Goal: Find contact information: Find contact information

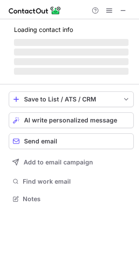
scroll to position [204, 139]
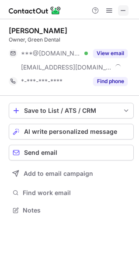
click at [121, 10] on span at bounding box center [123, 10] width 7 height 7
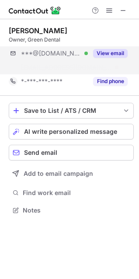
scroll to position [190, 139]
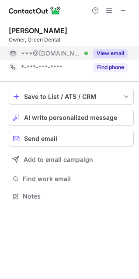
click at [29, 56] on span "***@gmail.com" at bounding box center [51, 53] width 60 height 8
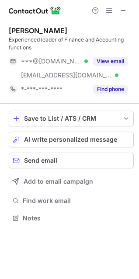
scroll to position [212, 139]
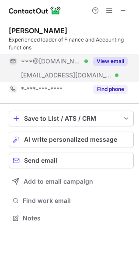
click at [64, 78] on span "***@pacificdentalservices.com" at bounding box center [66, 75] width 91 height 8
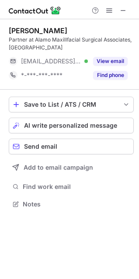
scroll to position [198, 139]
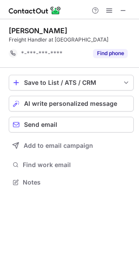
scroll to position [176, 139]
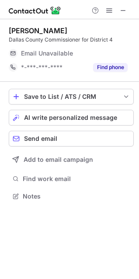
scroll to position [190, 139]
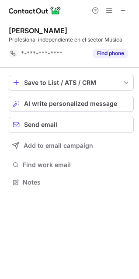
scroll to position [176, 139]
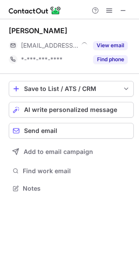
scroll to position [182, 139]
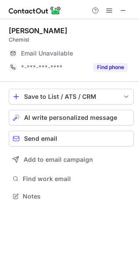
scroll to position [190, 139]
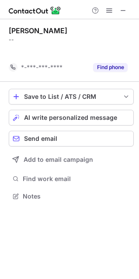
scroll to position [176, 139]
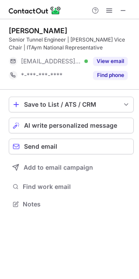
scroll to position [198, 139]
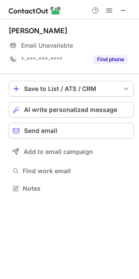
scroll to position [182, 139]
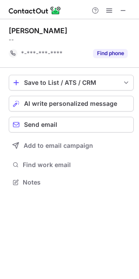
scroll to position [176, 139]
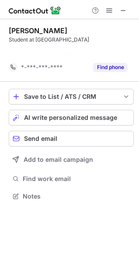
scroll to position [176, 139]
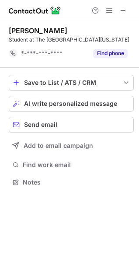
scroll to position [176, 139]
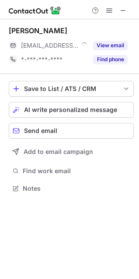
scroll to position [182, 139]
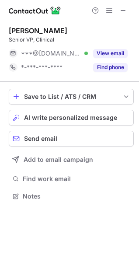
scroll to position [190, 139]
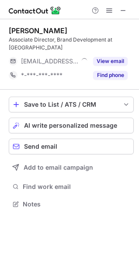
scroll to position [198, 139]
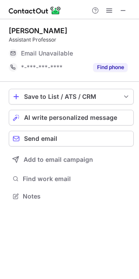
scroll to position [190, 139]
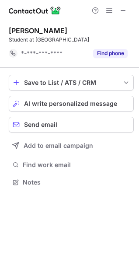
scroll to position [176, 139]
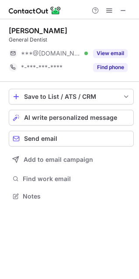
scroll to position [190, 139]
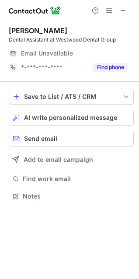
scroll to position [190, 139]
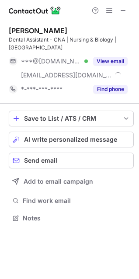
scroll to position [212, 139]
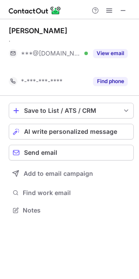
scroll to position [190, 139]
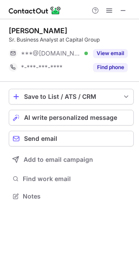
scroll to position [190, 139]
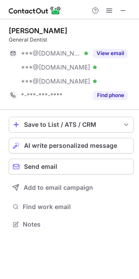
scroll to position [218, 139]
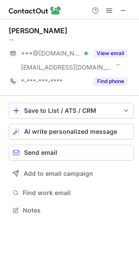
scroll to position [204, 139]
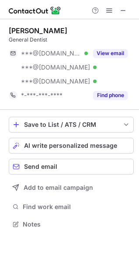
scroll to position [218, 139]
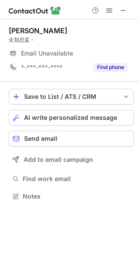
scroll to position [190, 139]
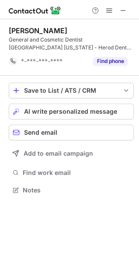
scroll to position [184, 139]
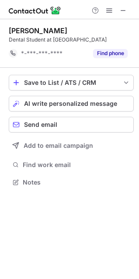
scroll to position [176, 139]
click at [119, 8] on button at bounding box center [123, 10] width 10 height 10
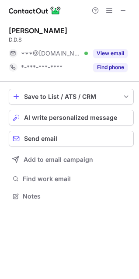
scroll to position [190, 139]
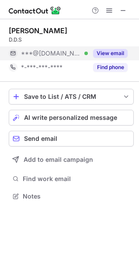
click at [43, 59] on div "***@[DOMAIN_NAME] Verified" at bounding box center [48, 53] width 79 height 14
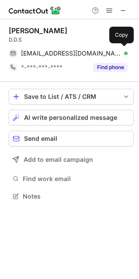
click at [43, 59] on div "[EMAIL_ADDRESS][DOMAIN_NAME] Verified Send email Copy" at bounding box center [68, 53] width 119 height 14
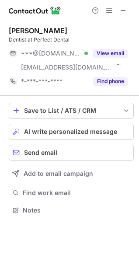
scroll to position [204, 139]
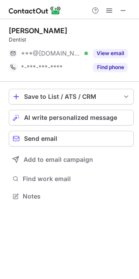
scroll to position [190, 139]
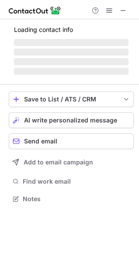
scroll to position [190, 139]
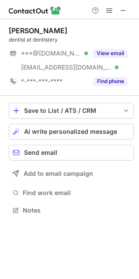
scroll to position [204, 139]
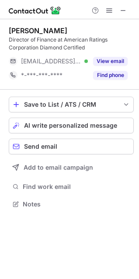
scroll to position [198, 139]
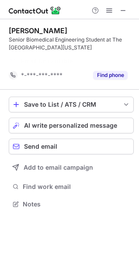
scroll to position [184, 139]
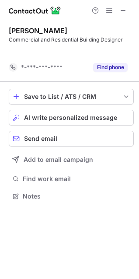
scroll to position [176, 139]
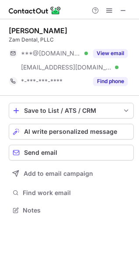
scroll to position [204, 139]
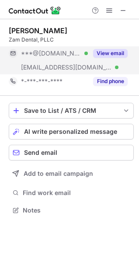
click at [36, 65] on span "***@zamdental.com" at bounding box center [66, 67] width 91 height 8
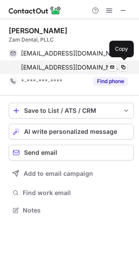
click at [48, 67] on span "drzamora@zamdental.com" at bounding box center [71, 67] width 100 height 8
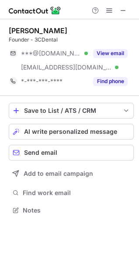
scroll to position [204, 139]
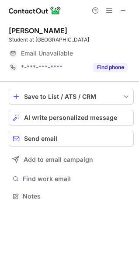
scroll to position [190, 139]
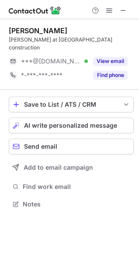
scroll to position [190, 139]
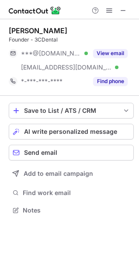
scroll to position [204, 139]
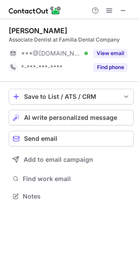
scroll to position [190, 139]
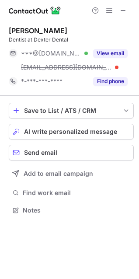
scroll to position [204, 139]
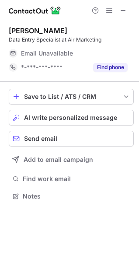
scroll to position [190, 139]
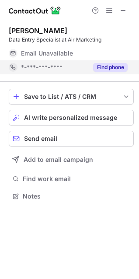
click at [30, 65] on span "*-***-***-****" at bounding box center [42, 67] width 42 height 8
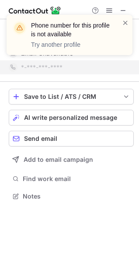
click at [66, 27] on header "Phone number for this profile is not available" at bounding box center [71, 29] width 80 height 17
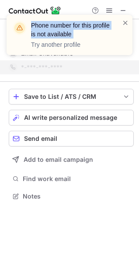
click at [66, 27] on header "Phone number for this profile is not available" at bounding box center [71, 29] width 80 height 17
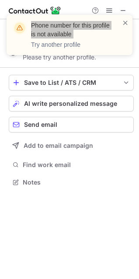
scroll to position [176, 139]
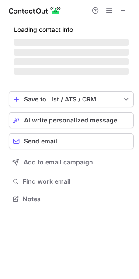
scroll to position [190, 139]
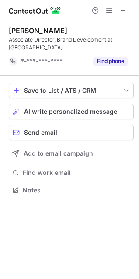
scroll to position [184, 139]
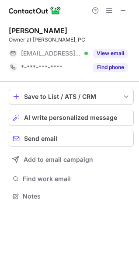
scroll to position [190, 139]
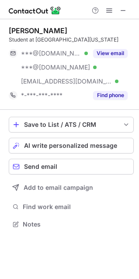
scroll to position [226, 139]
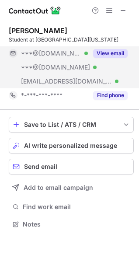
click at [31, 57] on span "***@yahoo.com" at bounding box center [51, 53] width 60 height 8
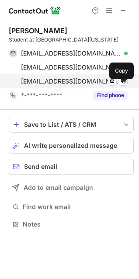
click at [54, 85] on span "cschuchart@attbi.com" at bounding box center [71, 81] width 100 height 8
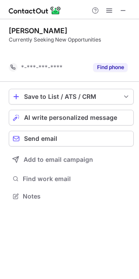
scroll to position [176, 139]
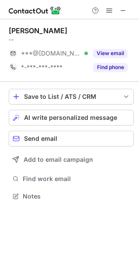
scroll to position [190, 139]
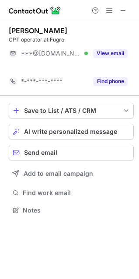
scroll to position [190, 139]
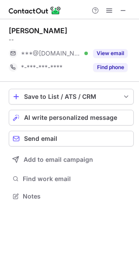
scroll to position [190, 139]
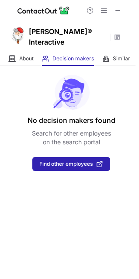
drag, startPoint x: 121, startPoint y: 13, endPoint x: 97, endPoint y: 14, distance: 24.1
click at [121, 13] on span at bounding box center [118, 10] width 7 height 7
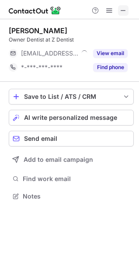
scroll to position [190, 139]
click at [122, 7] on span at bounding box center [123, 10] width 7 height 7
drag, startPoint x: 121, startPoint y: 9, endPoint x: 116, endPoint y: 10, distance: 5.5
click at [121, 9] on span at bounding box center [123, 10] width 7 height 7
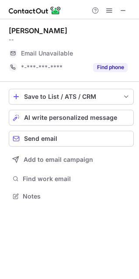
scroll to position [190, 139]
click at [118, 9] on button at bounding box center [123, 10] width 10 height 10
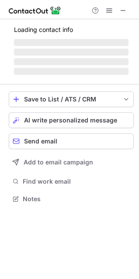
scroll to position [190, 139]
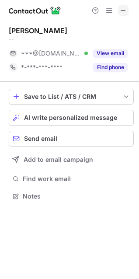
click at [119, 9] on button at bounding box center [123, 10] width 10 height 10
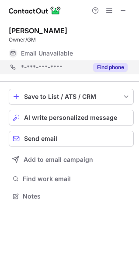
scroll to position [190, 139]
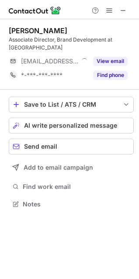
scroll to position [198, 139]
click at [125, 12] on span at bounding box center [123, 10] width 7 height 7
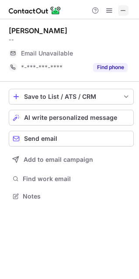
scroll to position [190, 139]
click at [119, 14] on button at bounding box center [123, 10] width 10 height 10
click at [119, 11] on button at bounding box center [123, 10] width 10 height 10
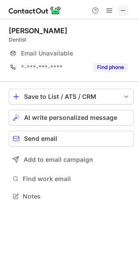
click at [120, 9] on span at bounding box center [123, 10] width 7 height 7
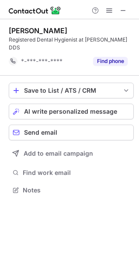
scroll to position [184, 139]
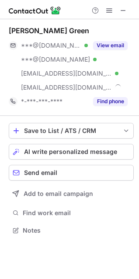
scroll to position [224, 139]
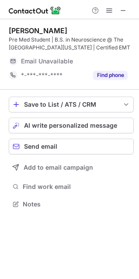
scroll to position [198, 139]
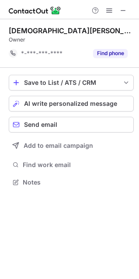
scroll to position [176, 139]
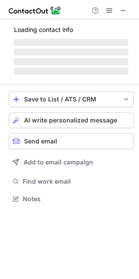
scroll to position [190, 139]
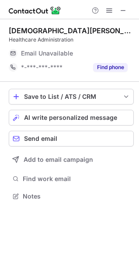
scroll to position [190, 139]
